Goal: Task Accomplishment & Management: Complete application form

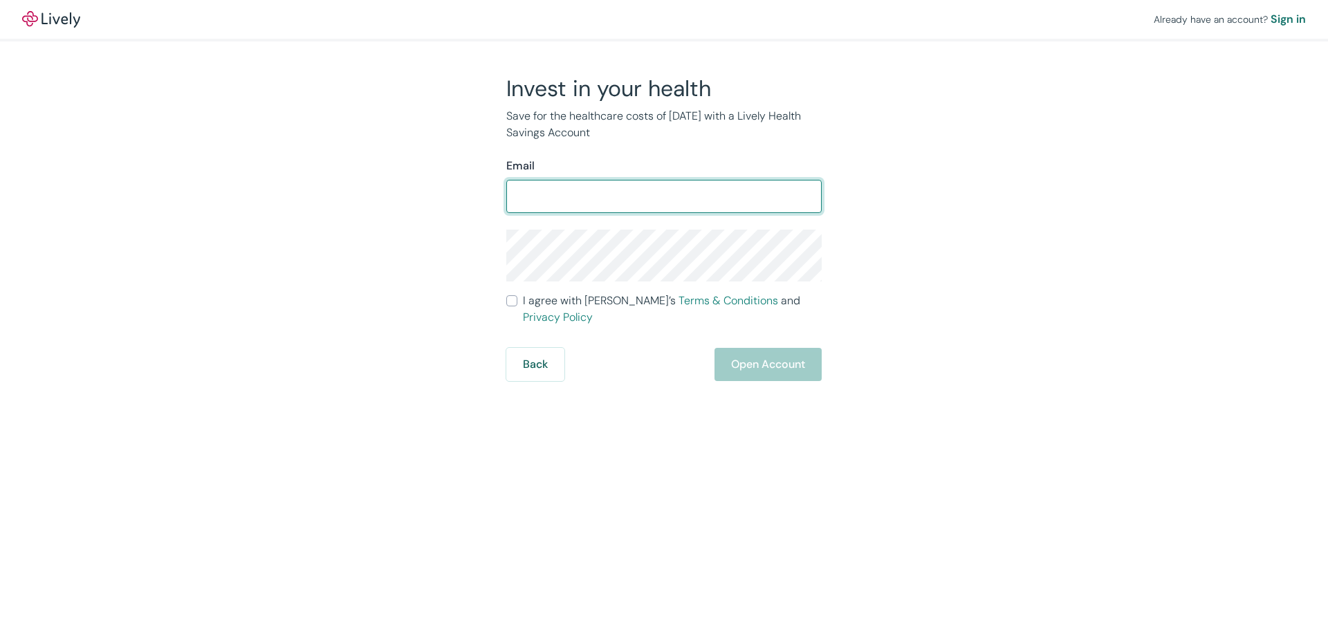
click at [570, 196] on input "Email" at bounding box center [663, 197] width 315 height 28
type input "[EMAIL_ADDRESS][DOMAIN_NAME]"
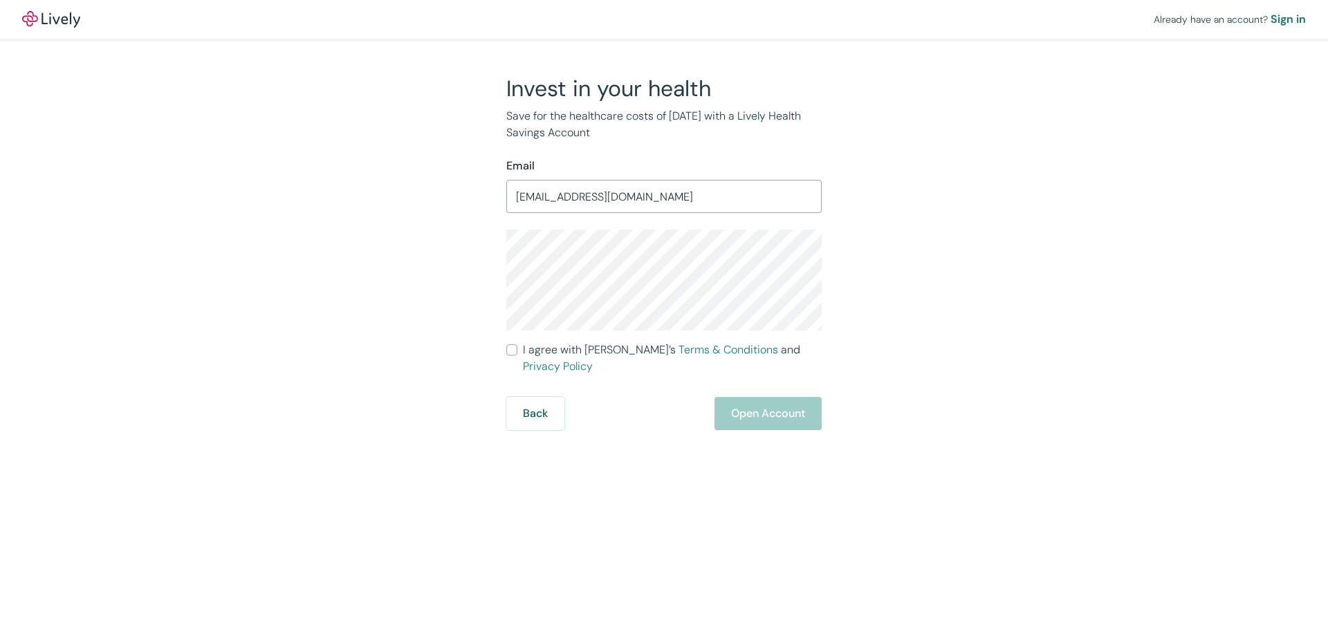
click at [521, 351] on label "I agree with Lively’s Terms & Conditions and Privacy Policy" at bounding box center [663, 358] width 315 height 33
click at [517, 351] on input "I agree with Lively’s Terms & Conditions and Privacy Policy" at bounding box center [511, 349] width 11 height 11
checkbox input "true"
click at [731, 402] on button "Open Account" at bounding box center [767, 413] width 107 height 33
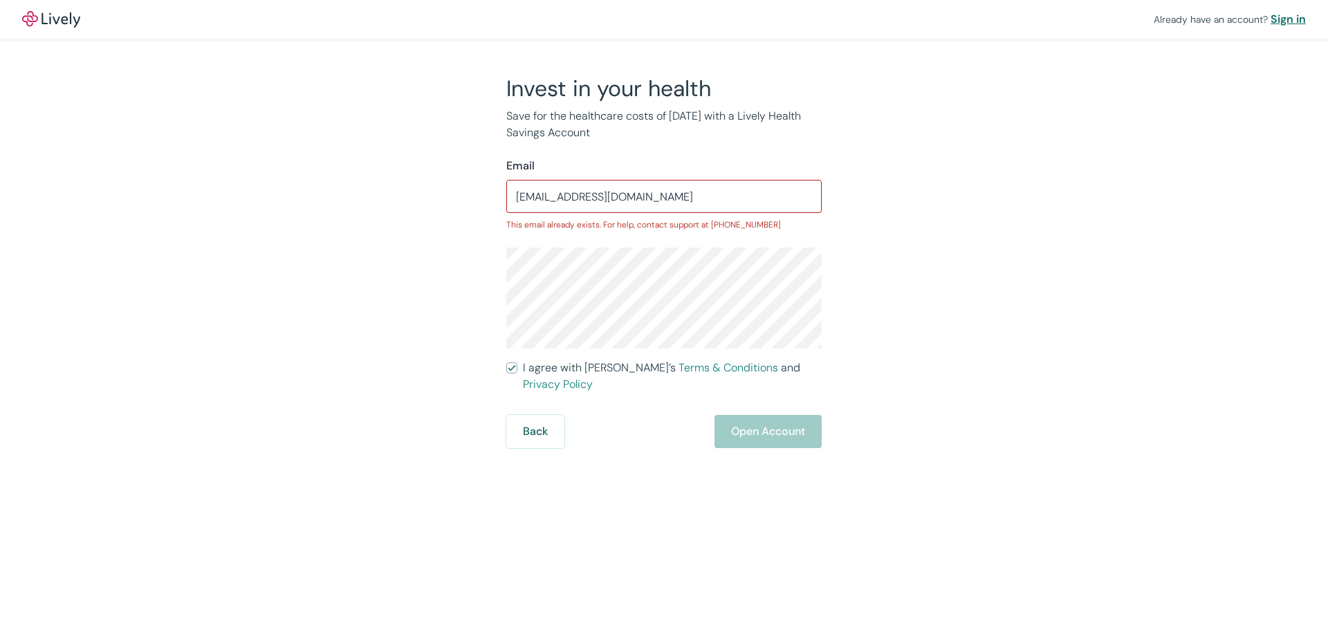
click at [1283, 23] on div "Sign in" at bounding box center [1287, 19] width 35 height 17
